Goal: Task Accomplishment & Management: Manage account settings

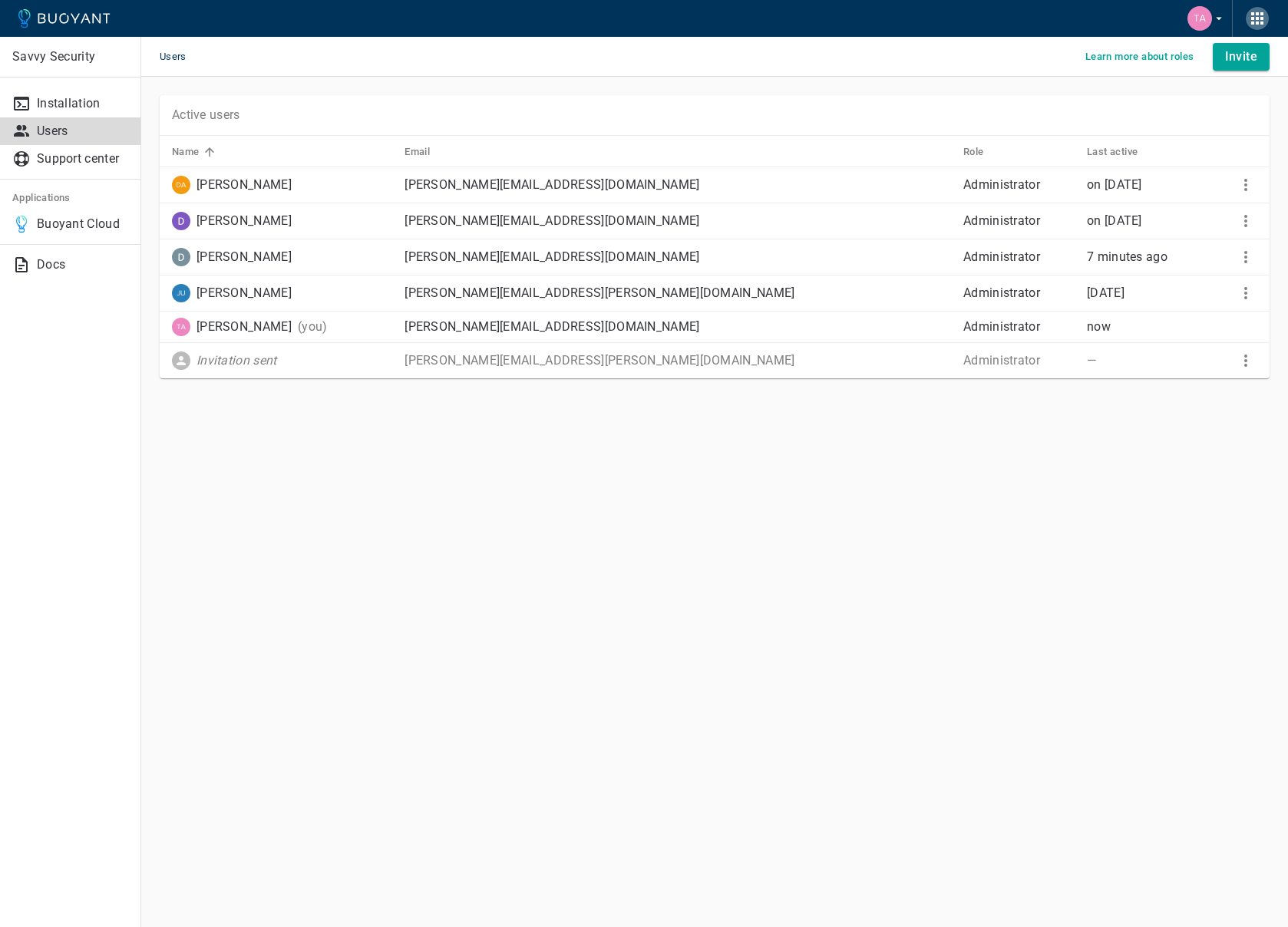
click at [1250, 24] on icon "button" at bounding box center [1258, 18] width 18 height 18
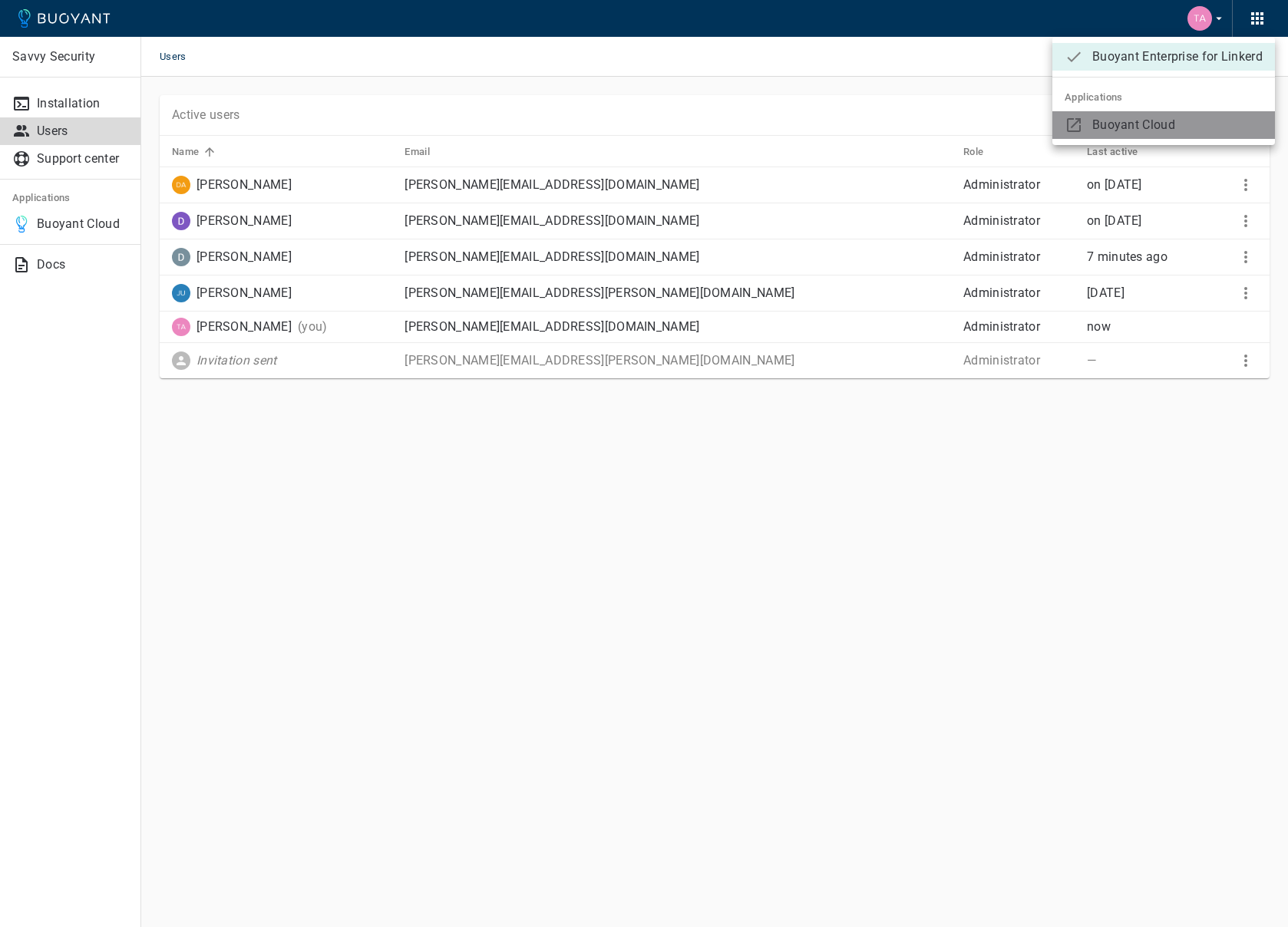
click at [1109, 123] on span "Buoyant Cloud" at bounding box center [1177, 125] width 171 height 16
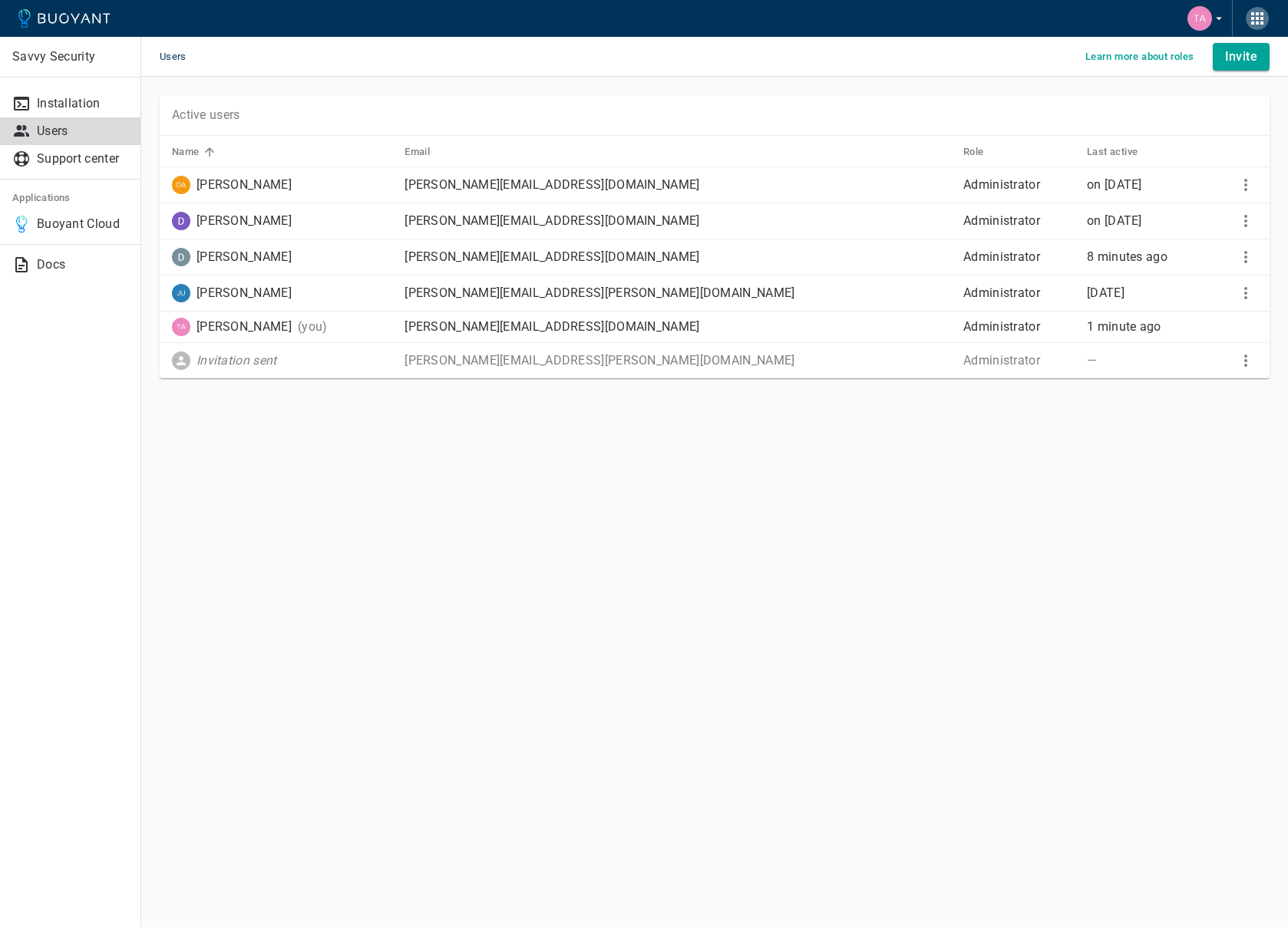
click at [1262, 24] on icon "button" at bounding box center [1257, 18] width 12 height 12
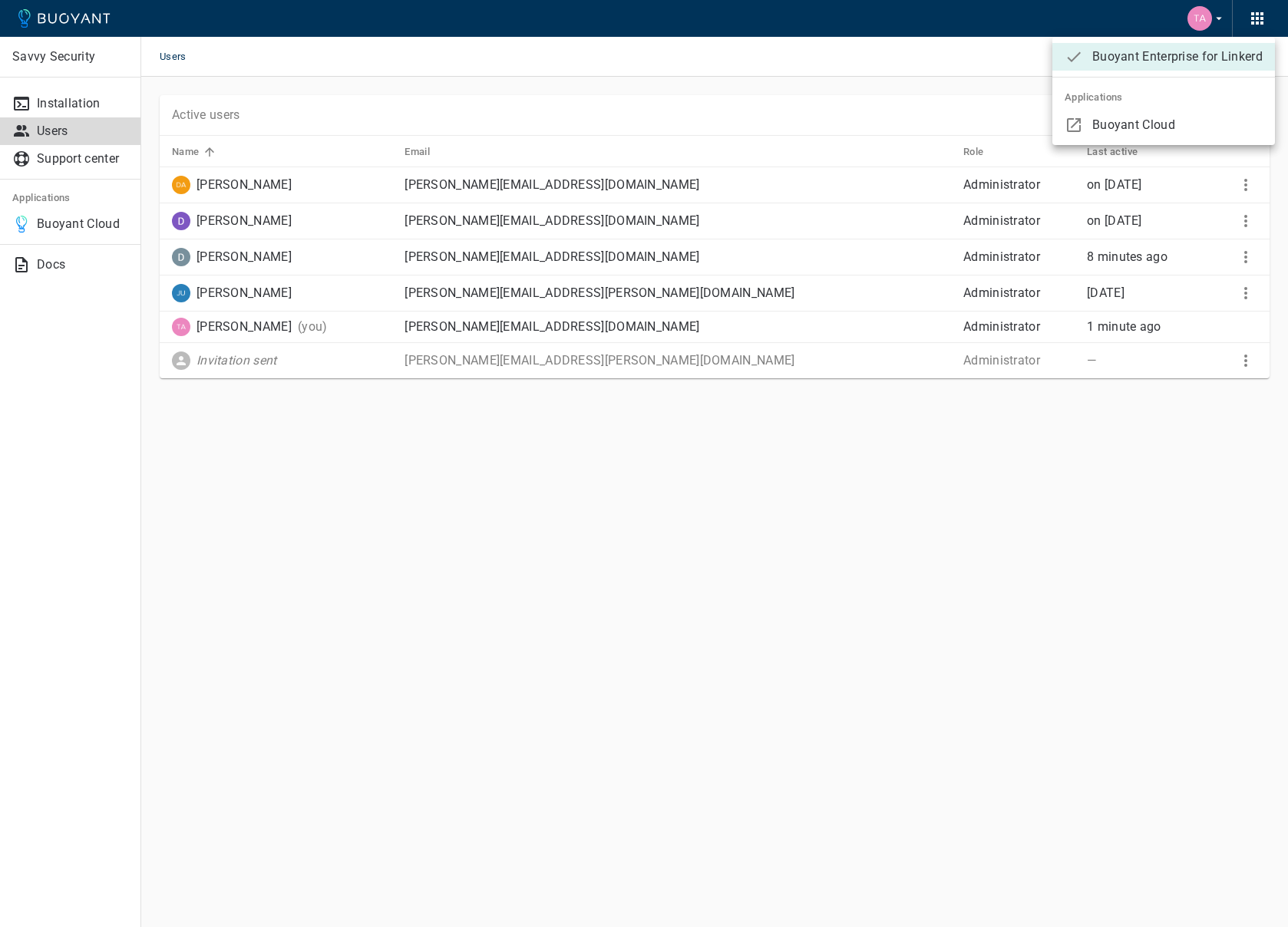
click at [740, 102] on div at bounding box center [644, 464] width 1288 height 927
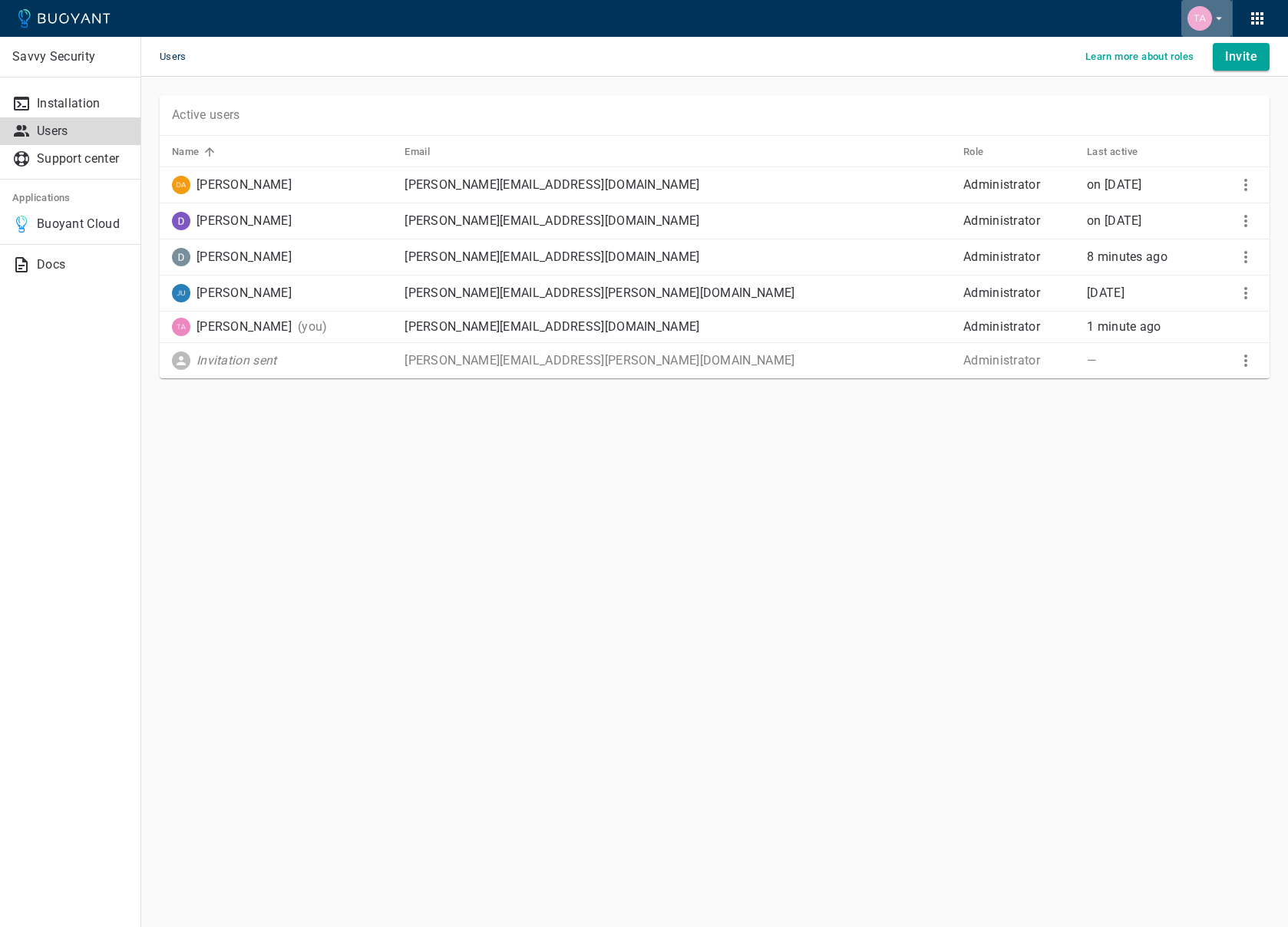
click at [1209, 19] on img "button" at bounding box center [1199, 18] width 25 height 25
click at [1169, 60] on link "Billing" at bounding box center [1210, 57] width 160 height 28
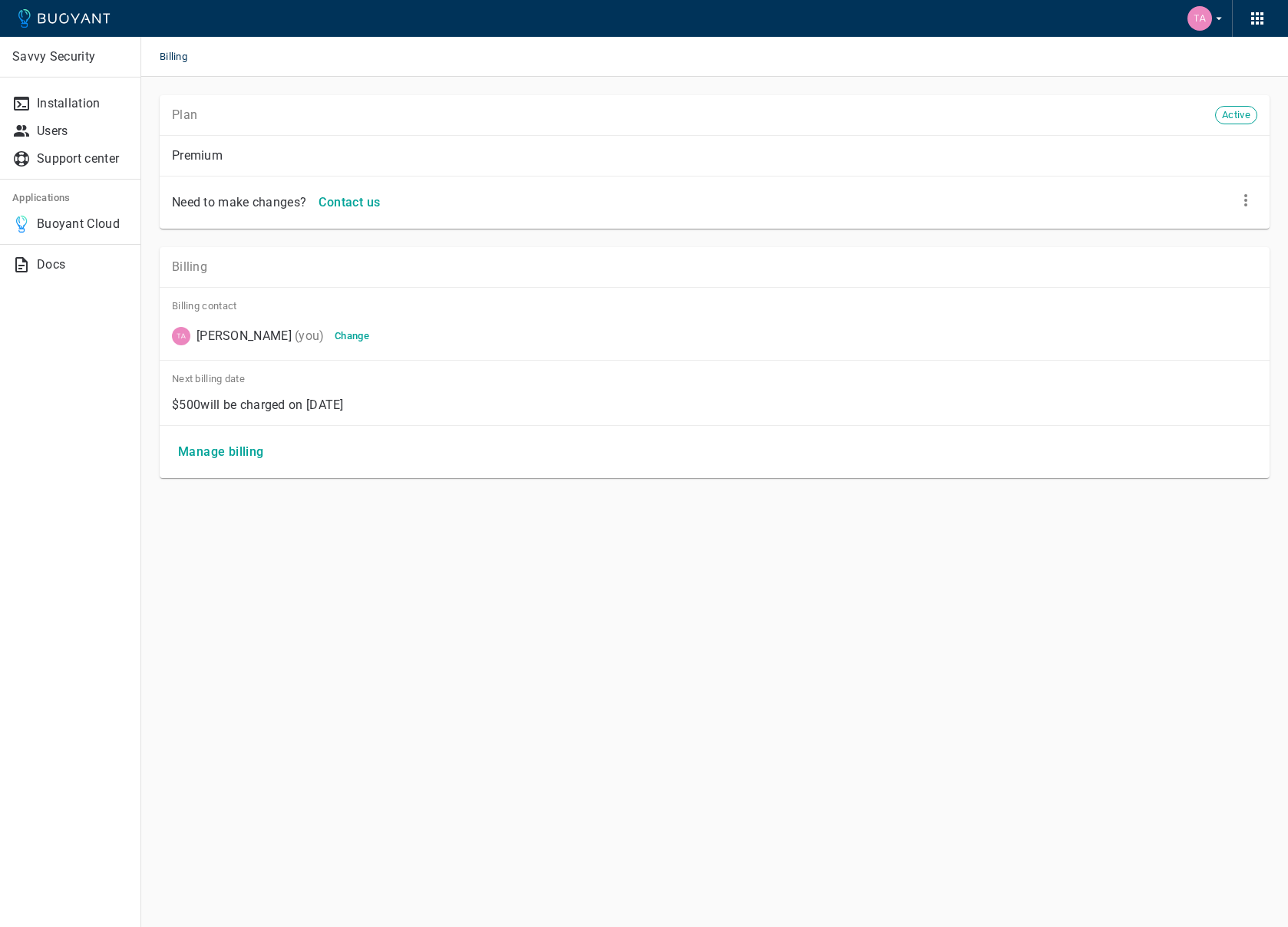
click at [226, 451] on h4 "Manage billing" at bounding box center [221, 451] width 86 height 16
click at [215, 447] on h4 "Manage billing" at bounding box center [221, 451] width 86 height 16
click at [213, 449] on h4 "Manage billing" at bounding box center [221, 451] width 86 height 16
